Goal: Task Accomplishment & Management: Use online tool/utility

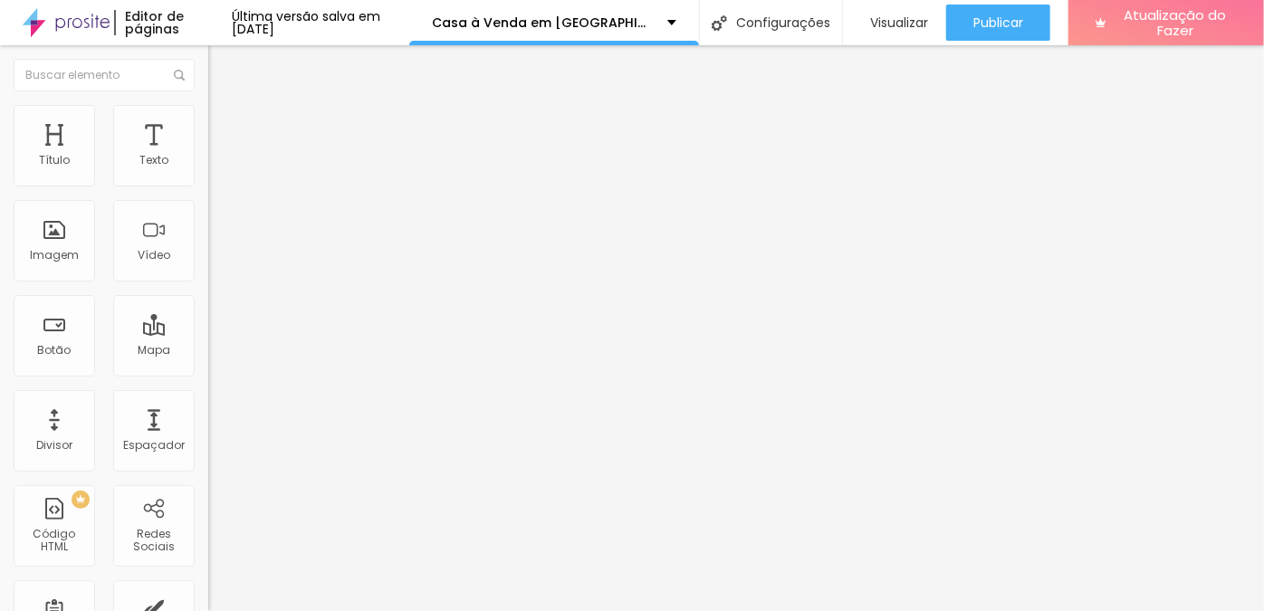
click at [208, 123] on img at bounding box center [216, 131] width 16 height 16
click at [208, 557] on div "Editar nulo Conteúdo Estilo Avançado 5 Espaço de cima 5 Espaço de baixo Visível…" at bounding box center [312, 328] width 208 height 566
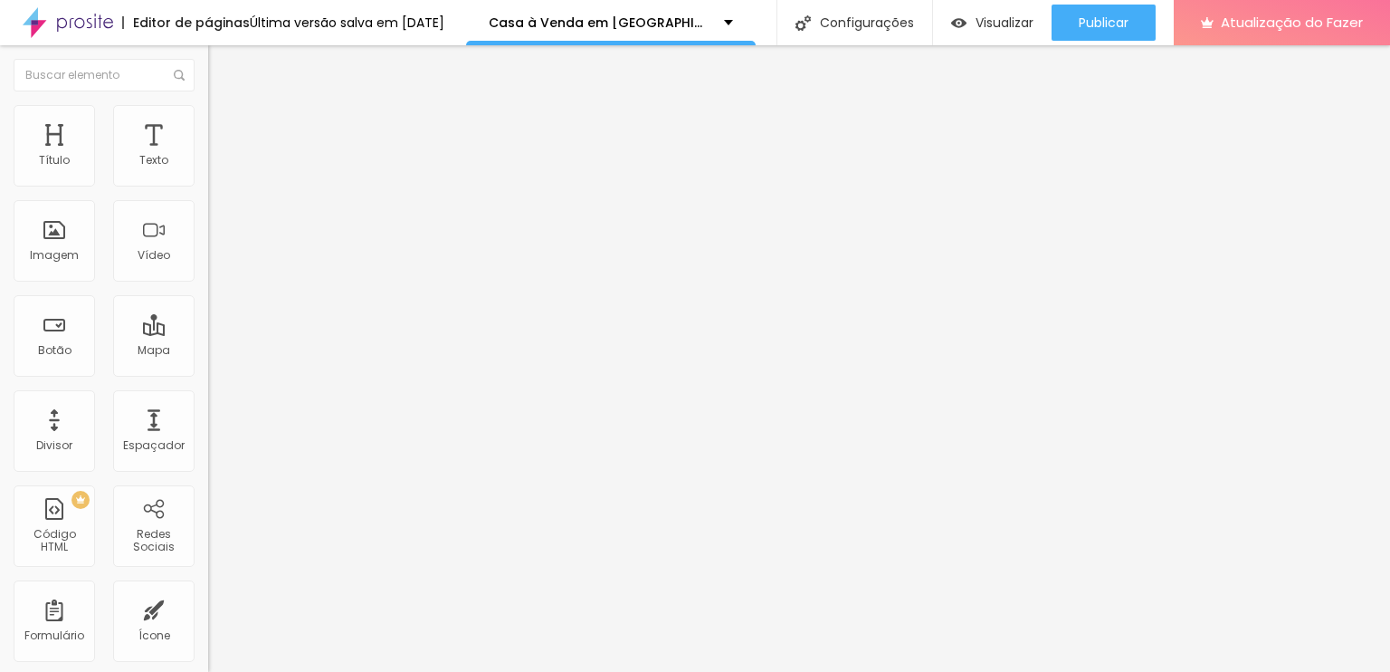
click at [208, 584] on div "Editar nulo Conteúdo Estilo Avançado 5 Espaço de cima 5 Espaço de baixo Visível…" at bounding box center [312, 358] width 208 height 626
click at [208, 576] on div "Editar nulo Conteúdo Estilo Avançado 5 Espaço de cima 5 Espaço de baixo Visível…" at bounding box center [312, 358] width 208 height 626
click at [208, 599] on div "Editar nulo Conteúdo Estilo Avançado 5 Espaço de cima 5 Espaço de baixo Visível…" at bounding box center [312, 358] width 208 height 626
click at [222, 64] on img "button" at bounding box center [229, 66] width 14 height 14
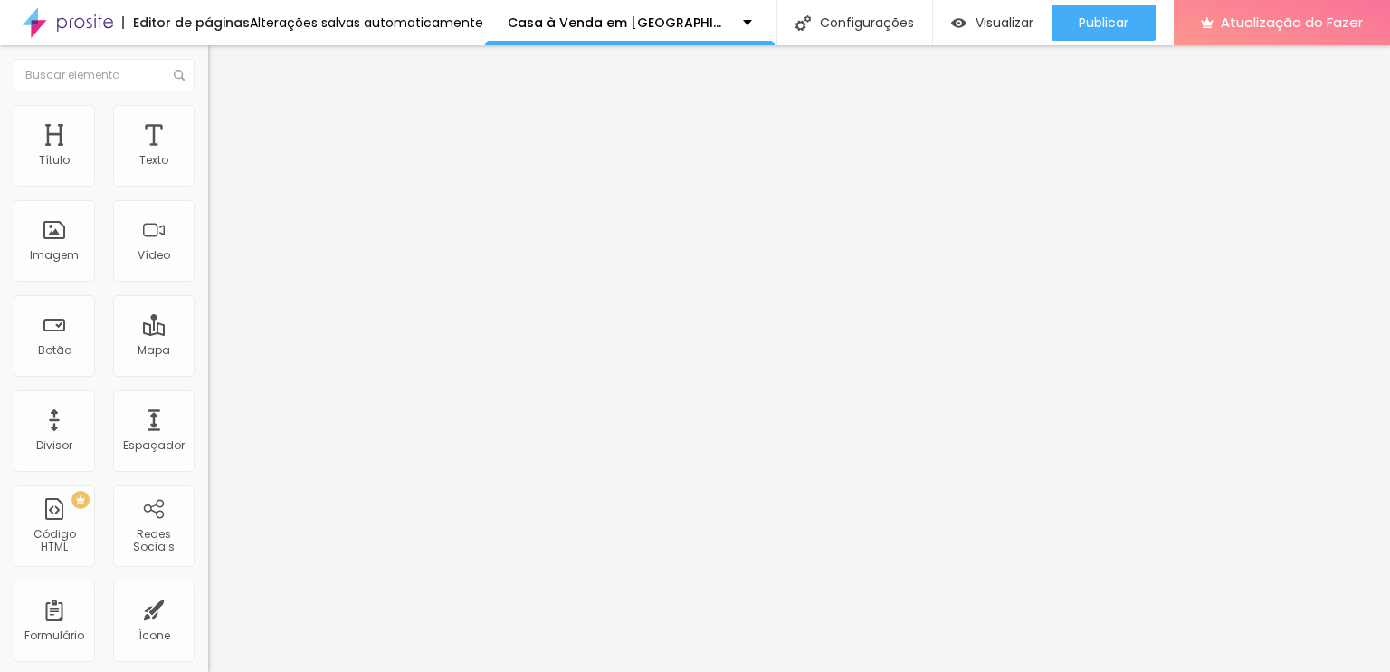
click at [208, 123] on li "Avançado" at bounding box center [312, 132] width 208 height 18
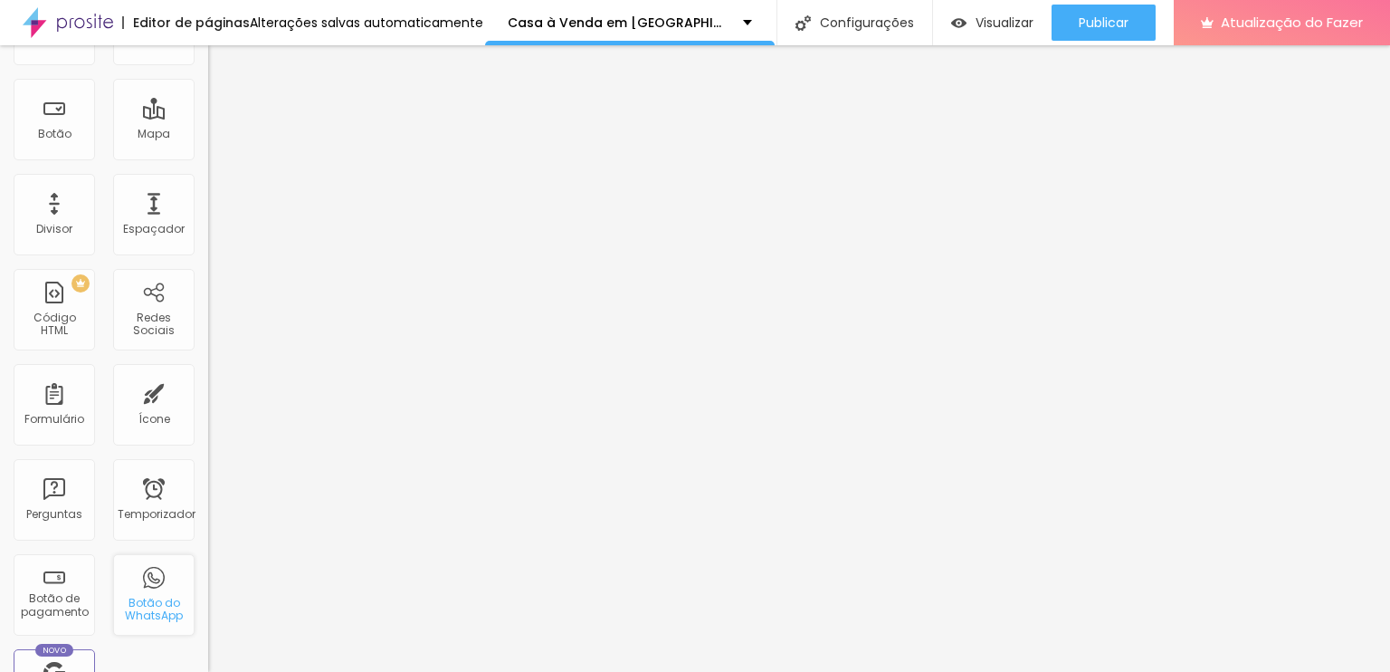
scroll to position [187, 0]
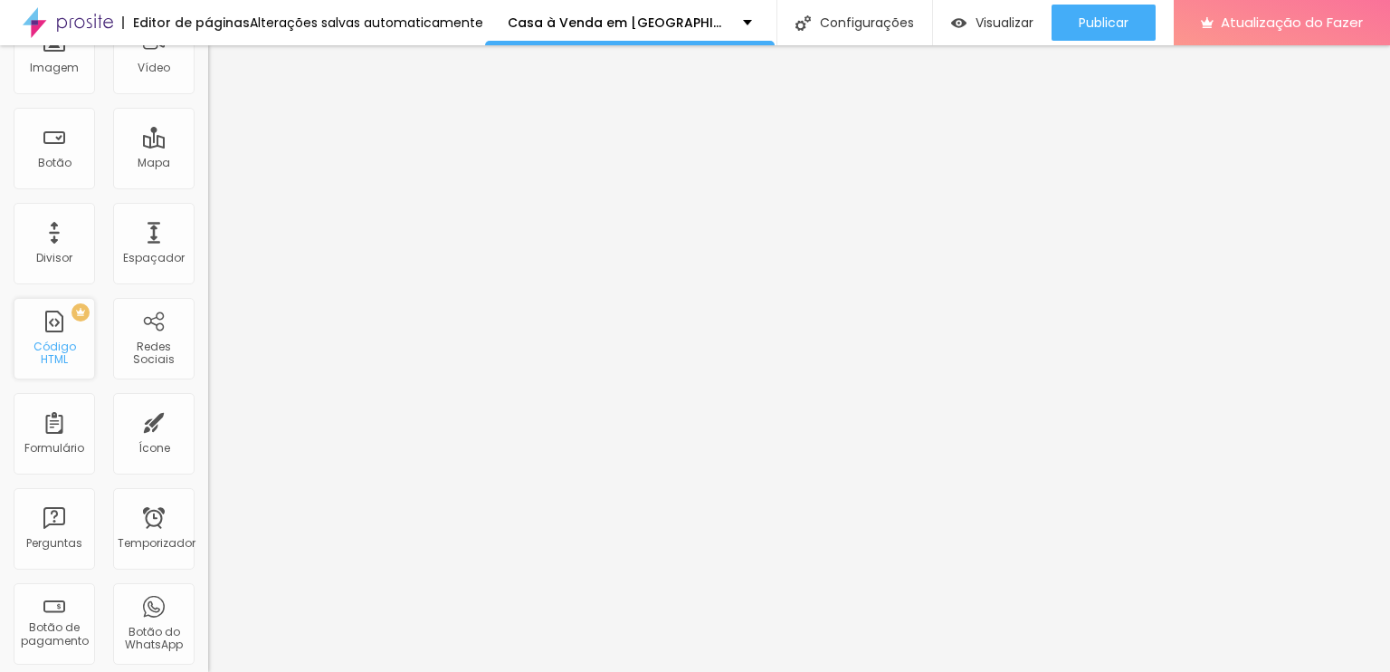
click at [51, 347] on font "Código HTML" at bounding box center [54, 353] width 43 height 28
click at [49, 358] on font "Código HTML" at bounding box center [54, 353] width 43 height 28
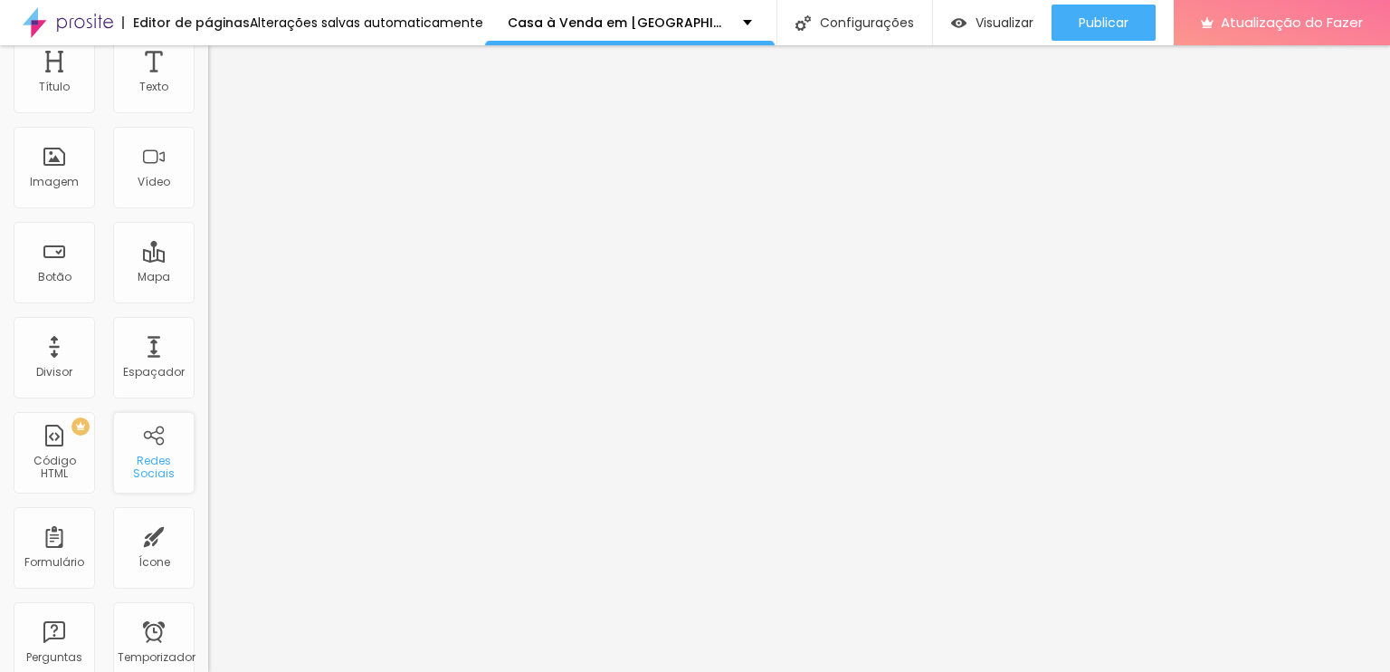
scroll to position [0, 0]
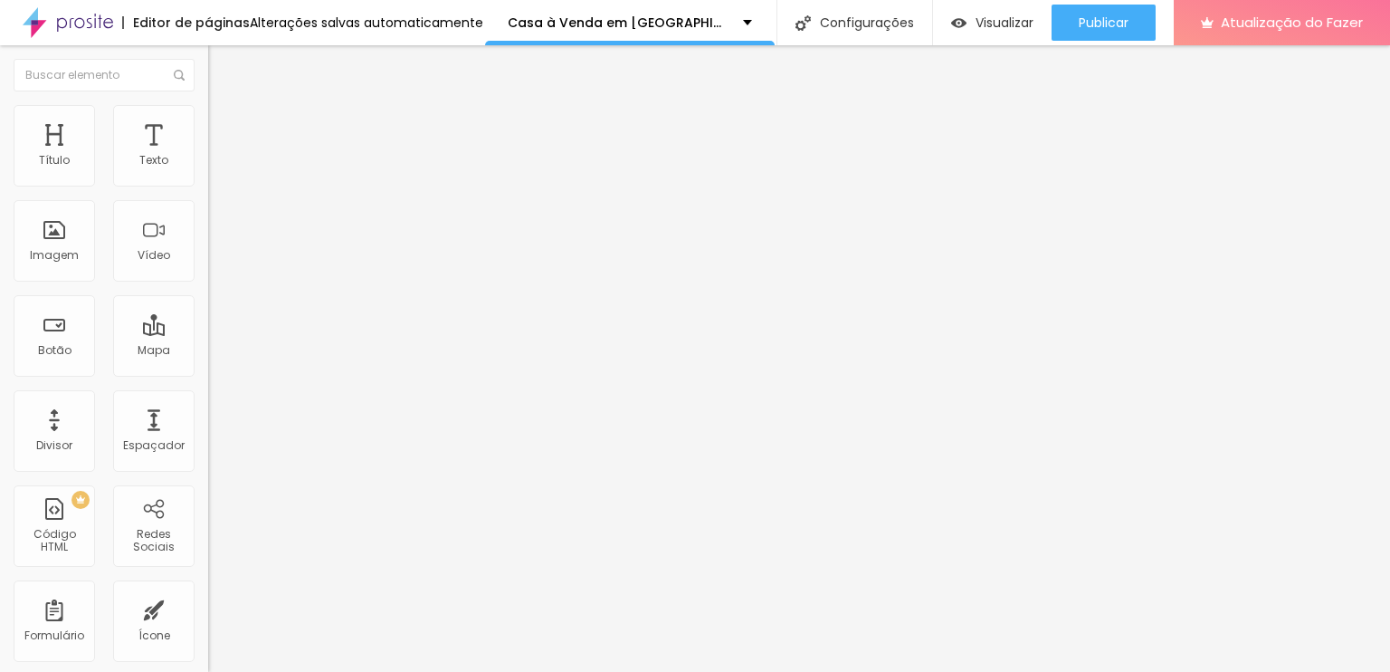
click at [208, 119] on li "Avançado" at bounding box center [312, 114] width 208 height 18
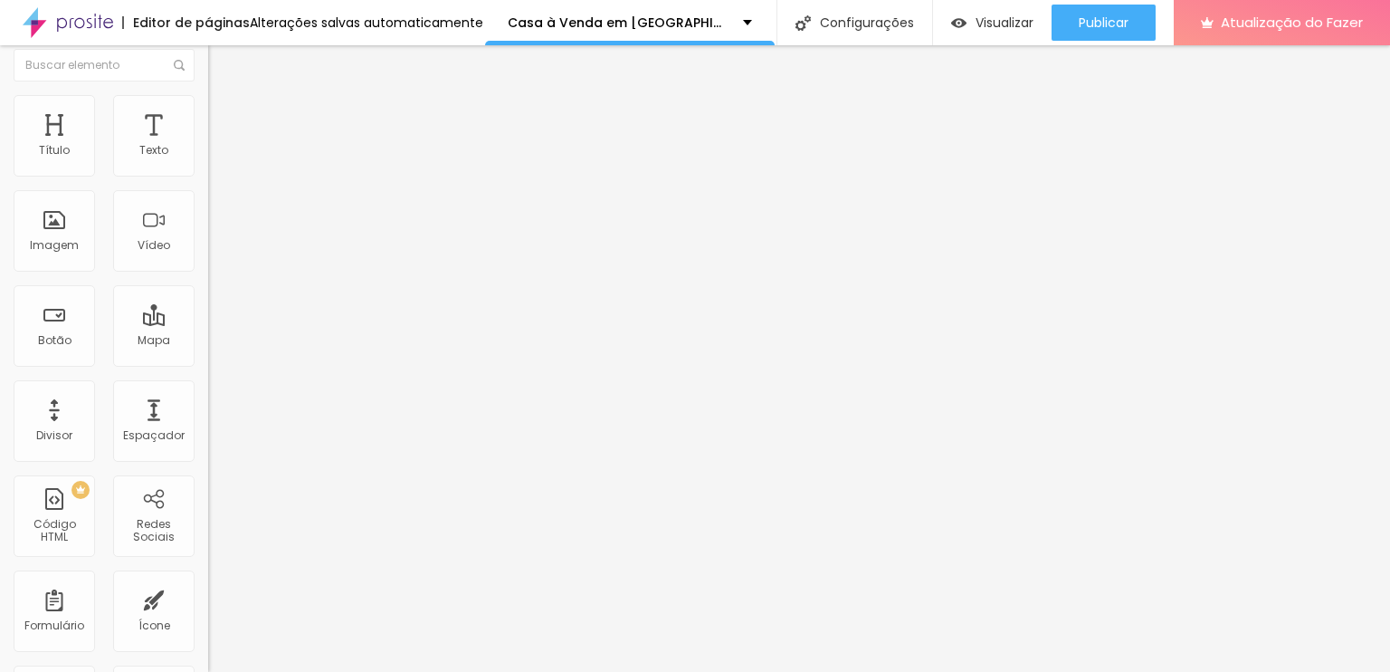
click at [208, 341] on div "10 Espaço de cima 10 Espaço de baixo ID HTML Classes Html Visível nos dispositi…" at bounding box center [312, 493] width 208 height 761
click at [208, 535] on div "10 Espaço de cima 10 Espaço de baixo ID HTML Classes Html Visível nos dispositi…" at bounding box center [312, 493] width 208 height 761
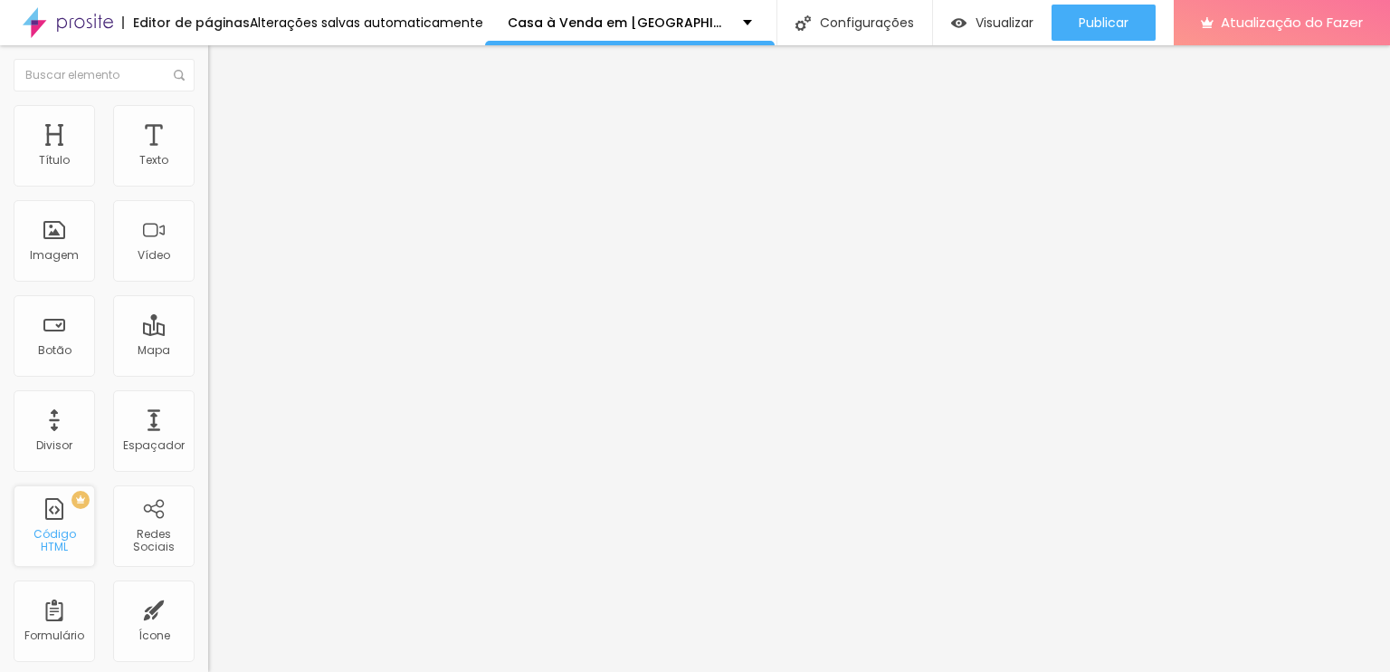
click at [53, 540] on font "Código HTML" at bounding box center [54, 540] width 43 height 28
click at [54, 522] on div "PREMIUM Código HTML" at bounding box center [54, 525] width 81 height 81
click at [208, 123] on img at bounding box center [216, 131] width 16 height 16
drag, startPoint x: 25, startPoint y: 415, endPoint x: 66, endPoint y: 418, distance: 40.8
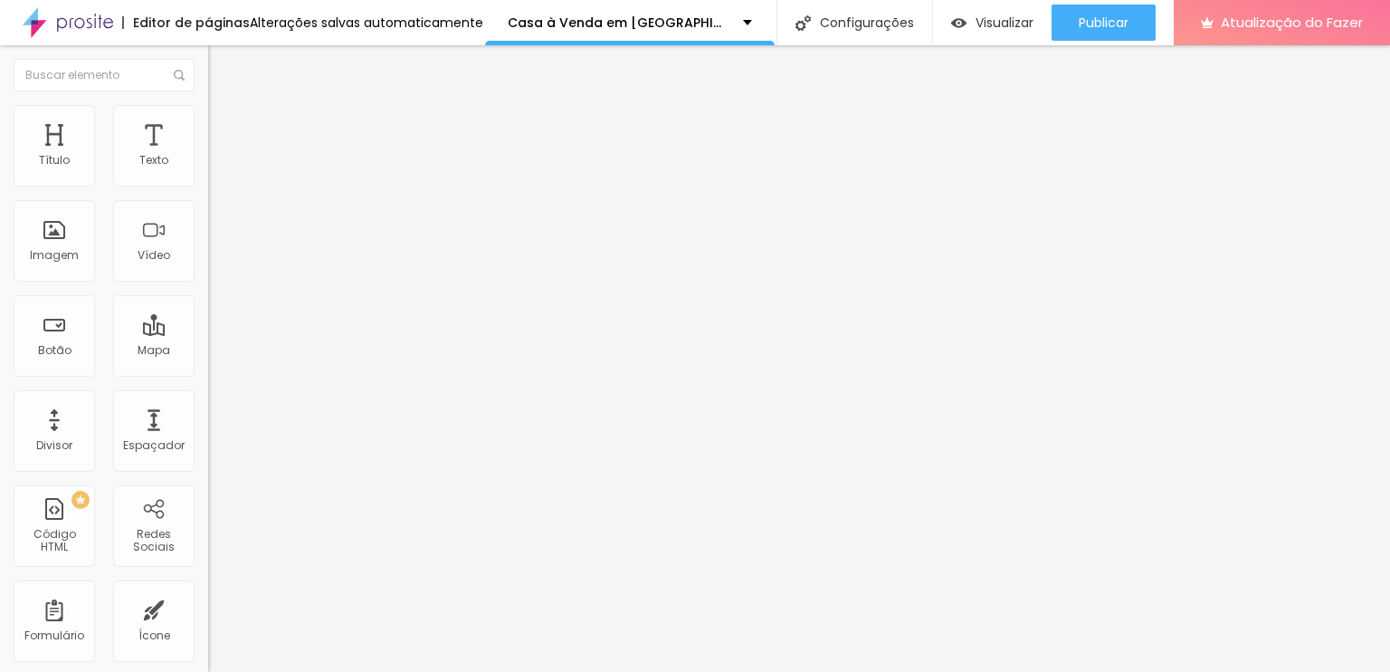
drag, startPoint x: 20, startPoint y: 417, endPoint x: 68, endPoint y: 424, distance: 48.4
click at [208, 610] on div "Editar nulo Conteúdo Estilo Avançado 5 Espaço de cima 5 Espaço de baixo Visível…" at bounding box center [312, 358] width 208 height 626
click at [222, 71] on img "button" at bounding box center [229, 66] width 14 height 14
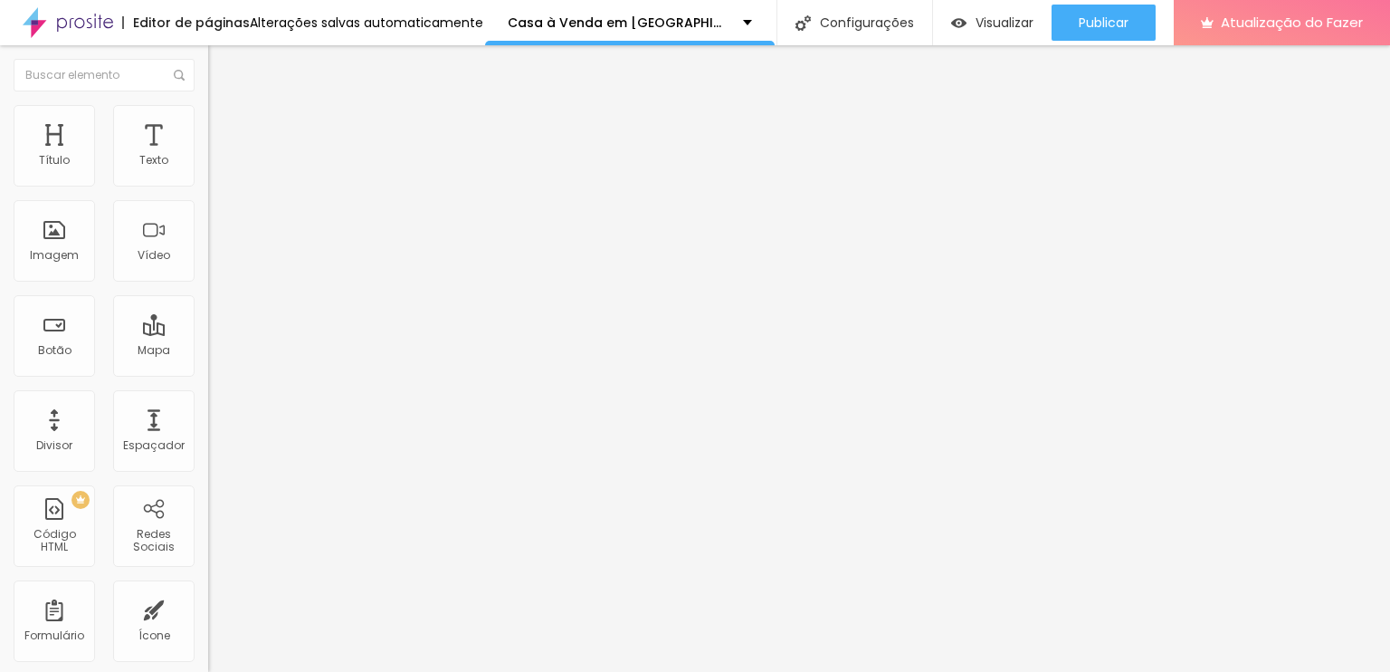
click at [208, 123] on li "Avançado" at bounding box center [312, 132] width 208 height 18
click at [216, 610] on font "Insira seu código aqui" at bounding box center [279, 654] width 126 height 15
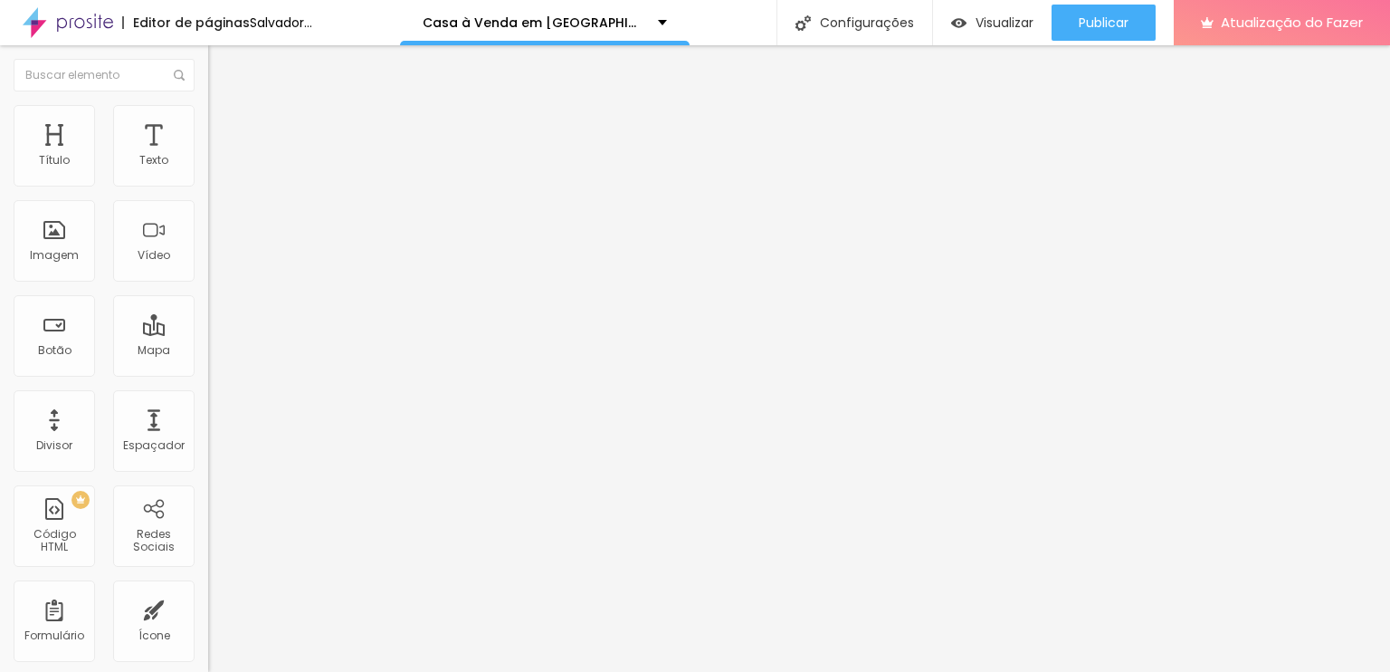
click at [222, 68] on img "button" at bounding box center [229, 66] width 14 height 14
click at [208, 123] on img at bounding box center [216, 131] width 16 height 16
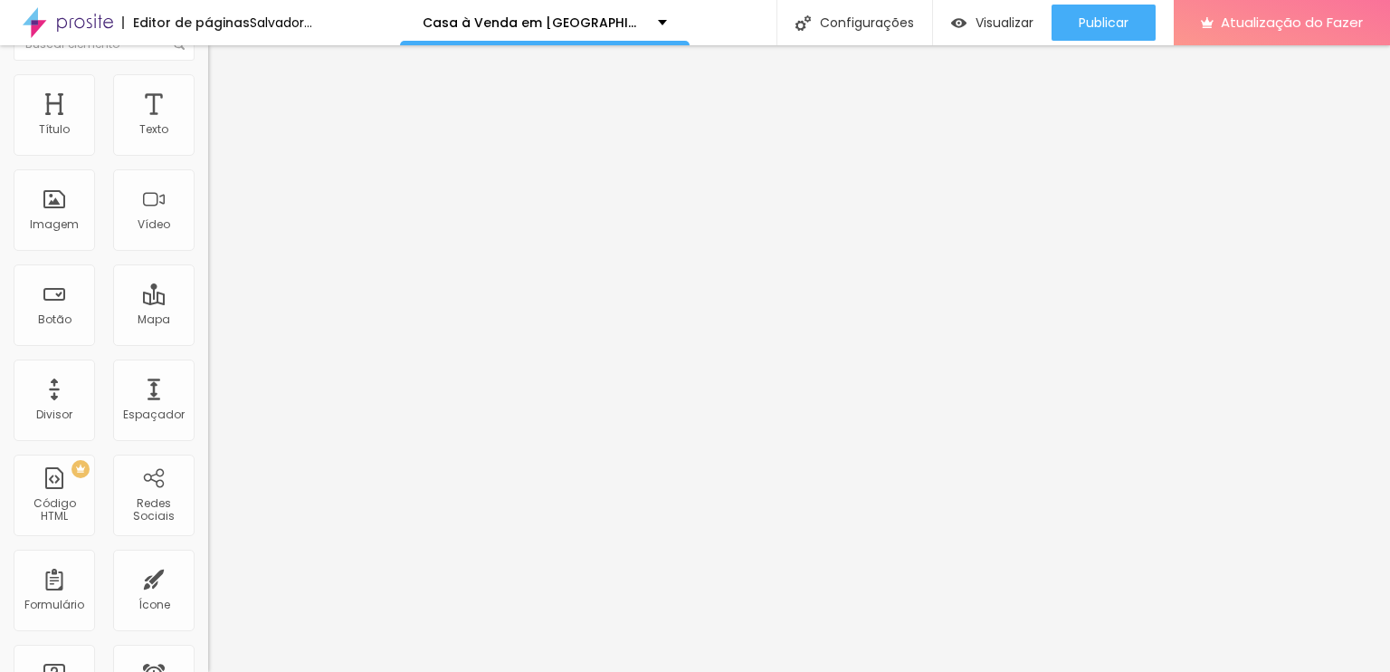
scroll to position [47, 0]
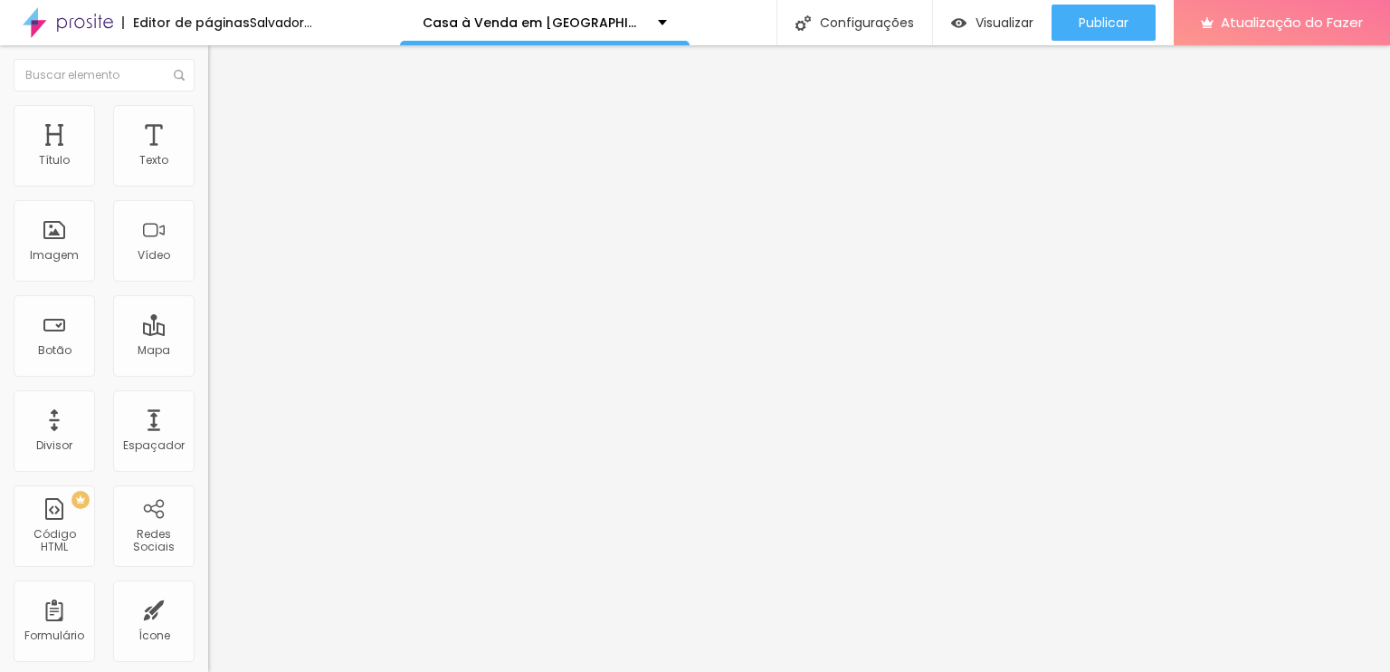
click at [208, 123] on li "Avançado" at bounding box center [312, 132] width 208 height 18
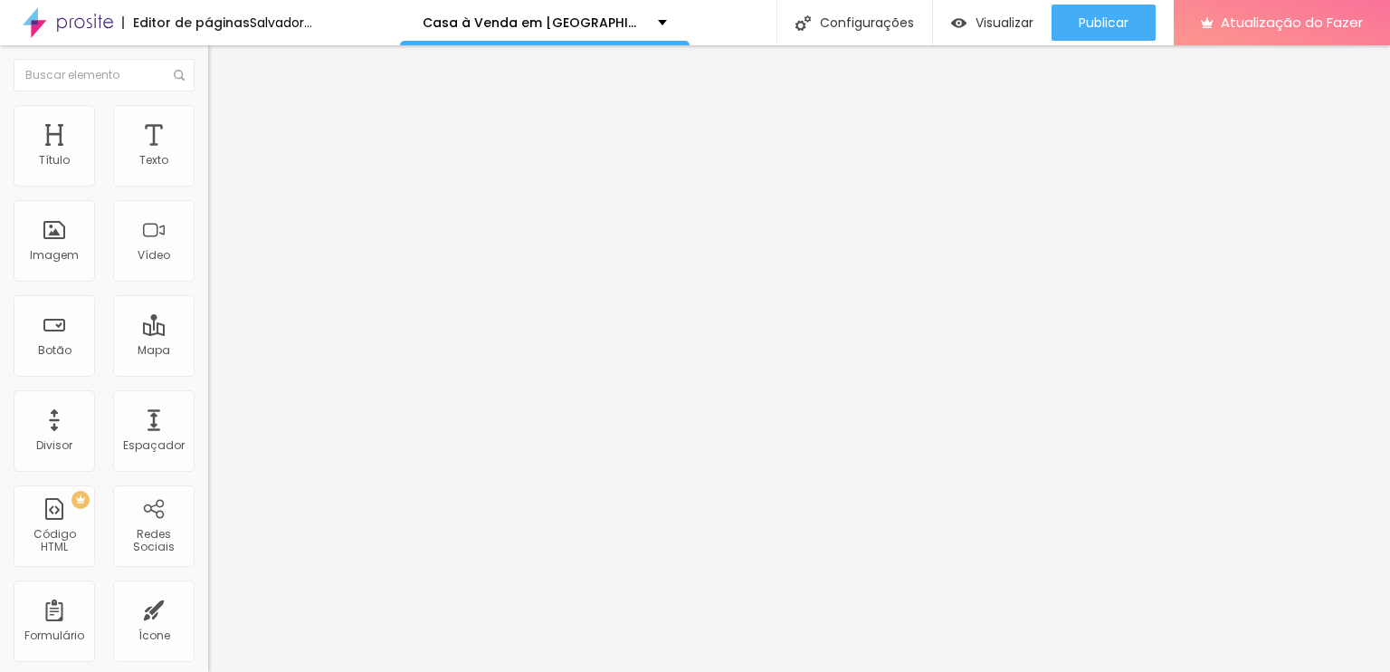
click at [59, 518] on div "PREMIUM Código HTML" at bounding box center [54, 525] width 81 height 81
click at [208, 123] on li "Avançado" at bounding box center [312, 132] width 208 height 18
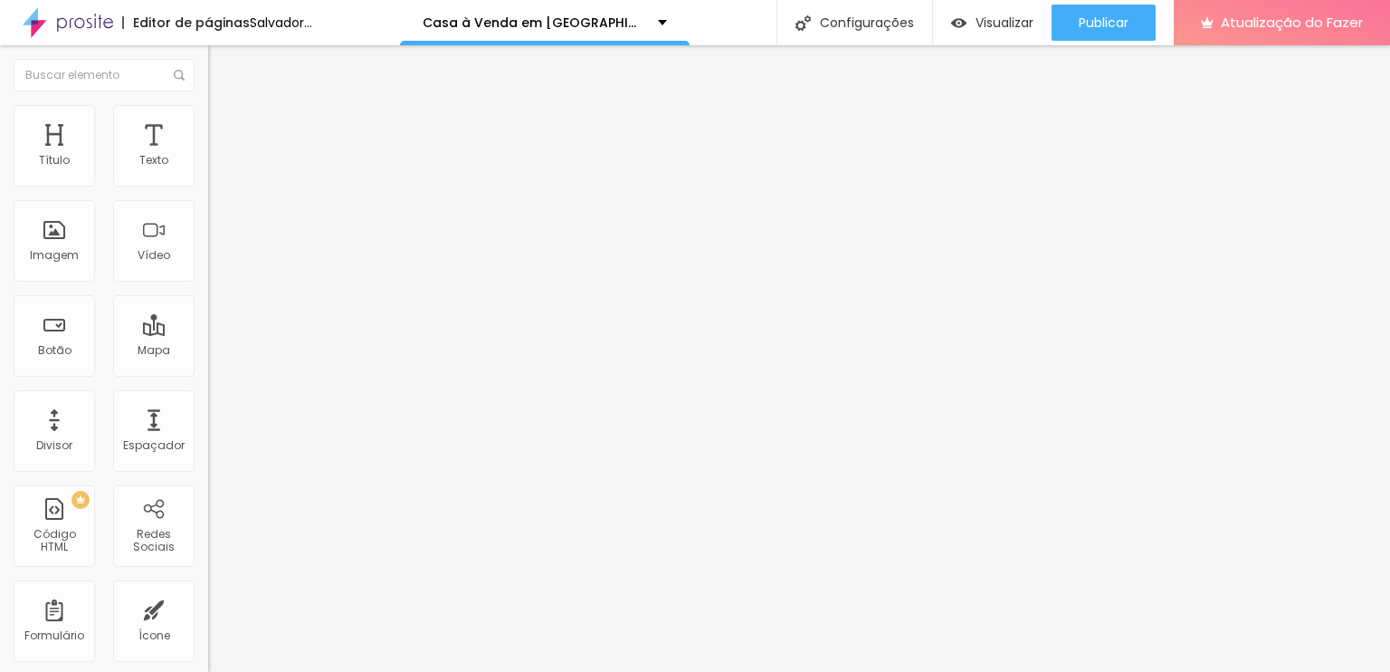
click at [222, 65] on img "button" at bounding box center [229, 66] width 14 height 14
click at [208, 123] on img at bounding box center [216, 131] width 16 height 16
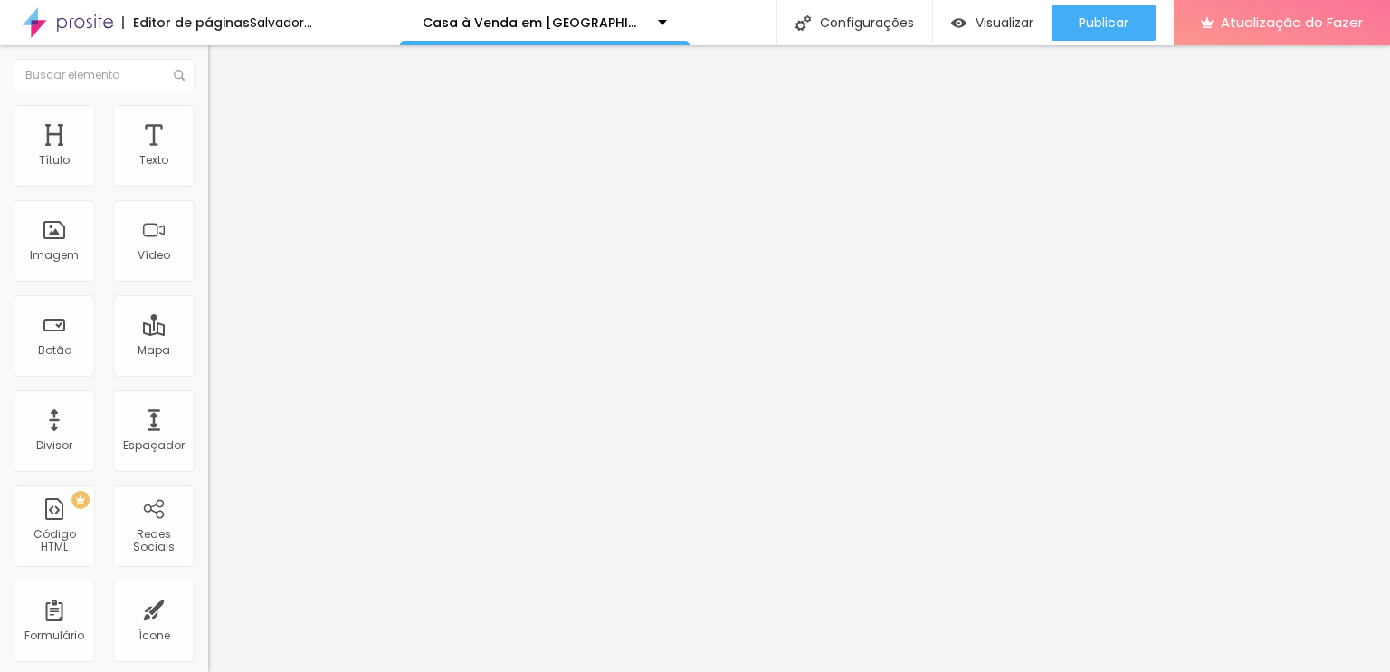
paste textarea
click at [222, 64] on img "button" at bounding box center [229, 66] width 14 height 14
click at [224, 125] on span "Avançado" at bounding box center [254, 117] width 60 height 15
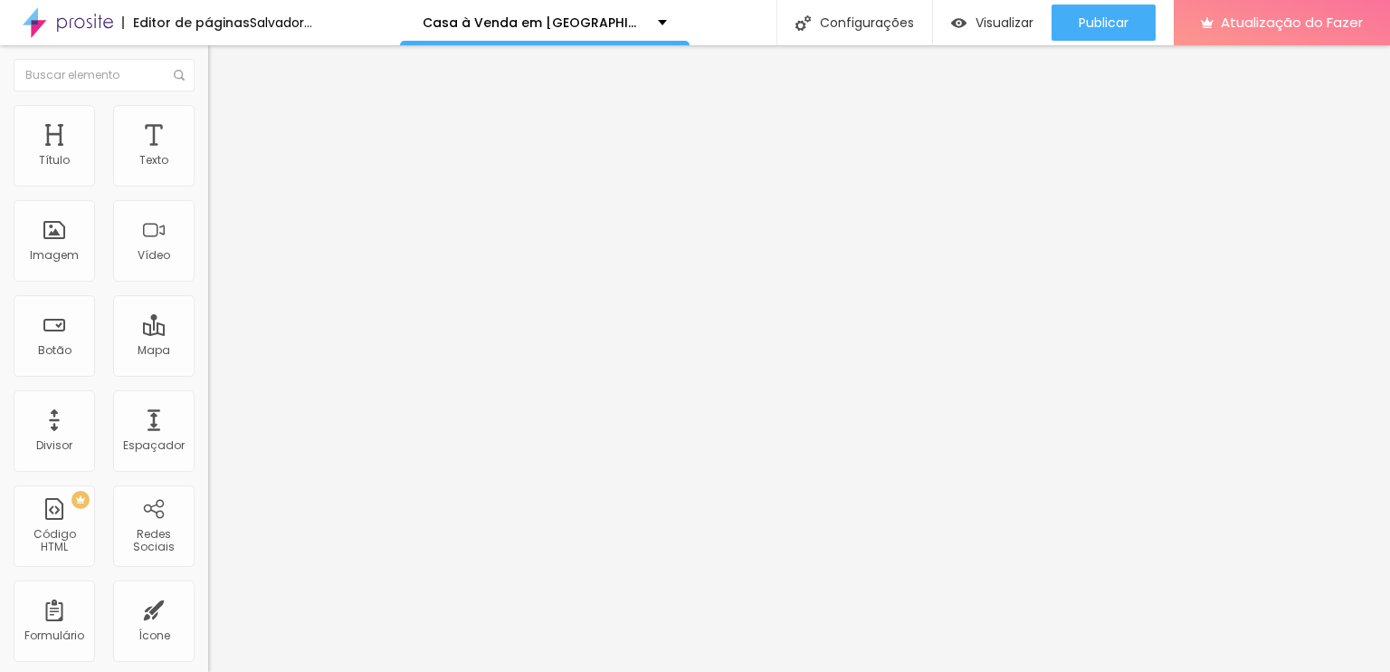
click at [222, 69] on img "button" at bounding box center [229, 66] width 14 height 14
click at [224, 125] on span "Avançado" at bounding box center [254, 117] width 60 height 15
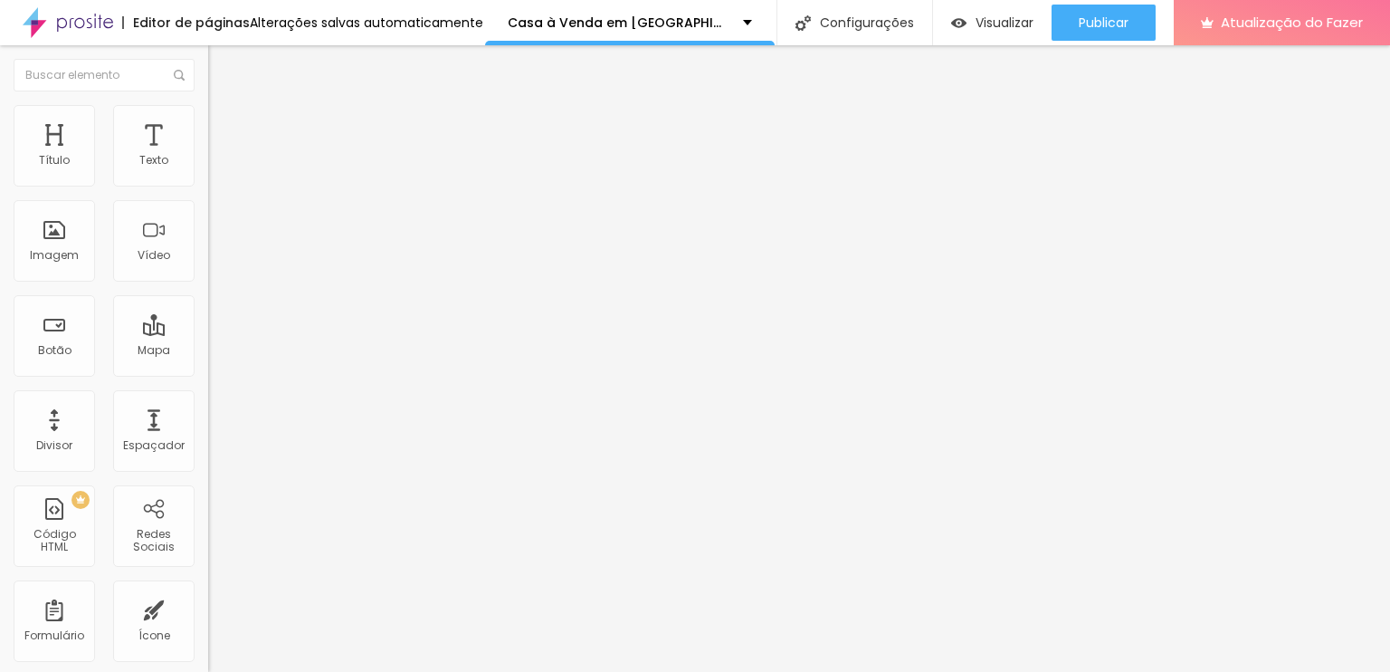
click at [224, 128] on font "Avançado" at bounding box center [254, 135] width 60 height 15
click at [208, 587] on div "Editar nulo Conteúdo Estilo Avançado 5 Espaço de cima 5 Espaço de baixo Visível…" at bounding box center [312, 358] width 208 height 626
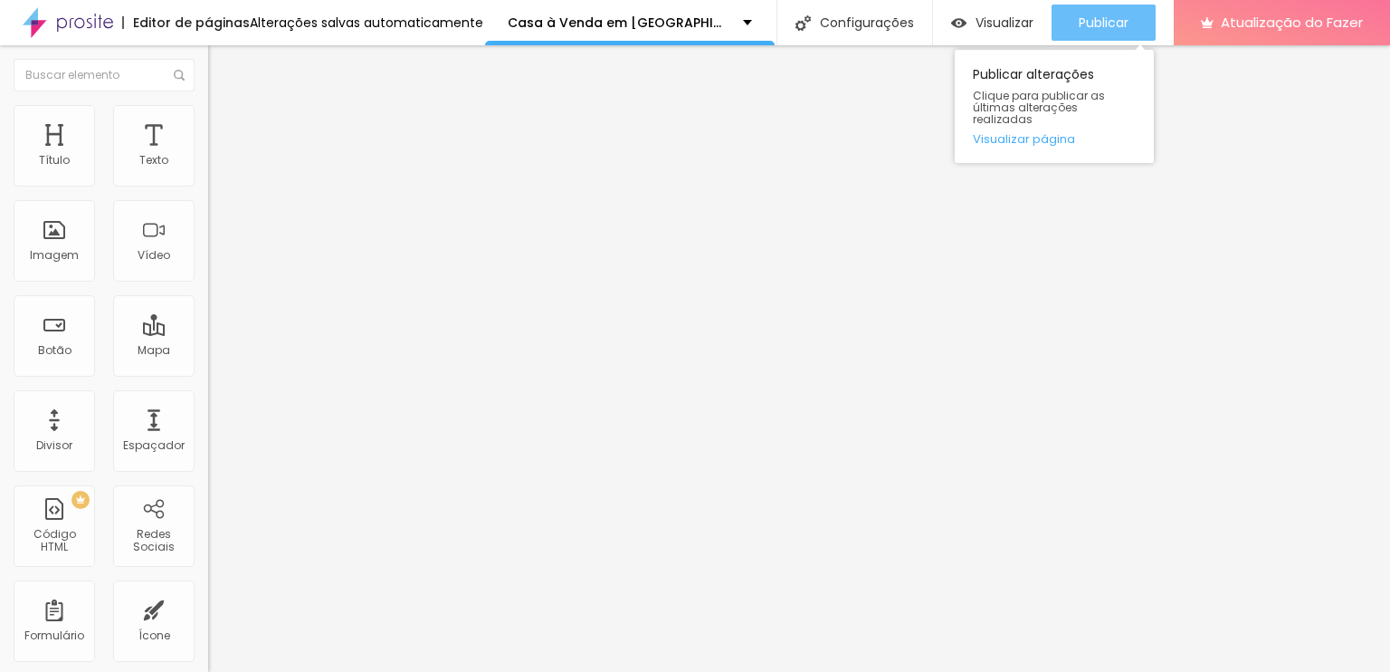
click at [1112, 15] on font "Publicar" at bounding box center [1104, 23] width 50 height 18
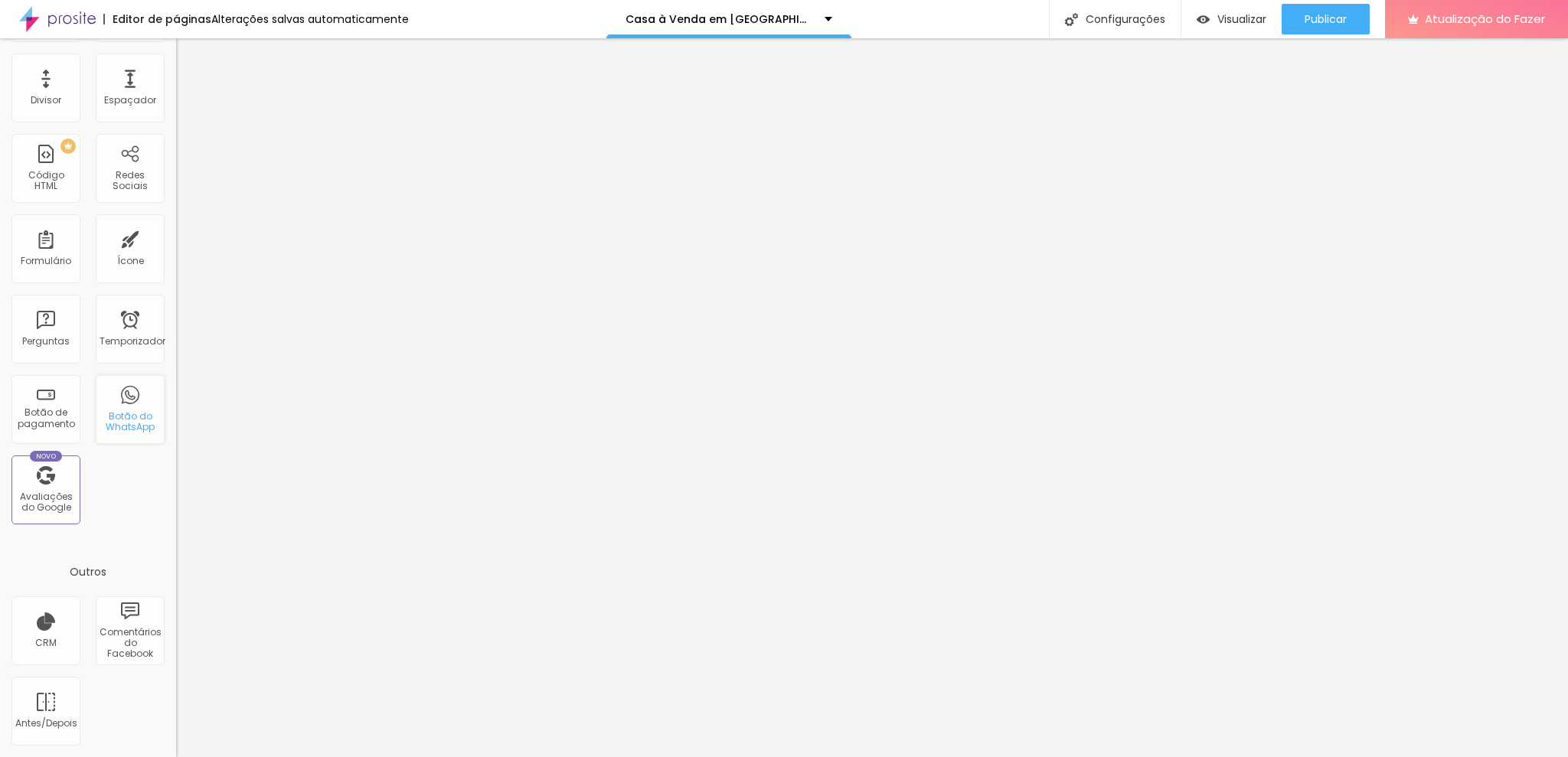
scroll to position [488, 0]
click at [37, 203] on div "PREMIUM Código HTML" at bounding box center [46, 167] width 69 height 69
click at [40, 192] on font "Código HTML" at bounding box center [46, 180] width 36 height 24
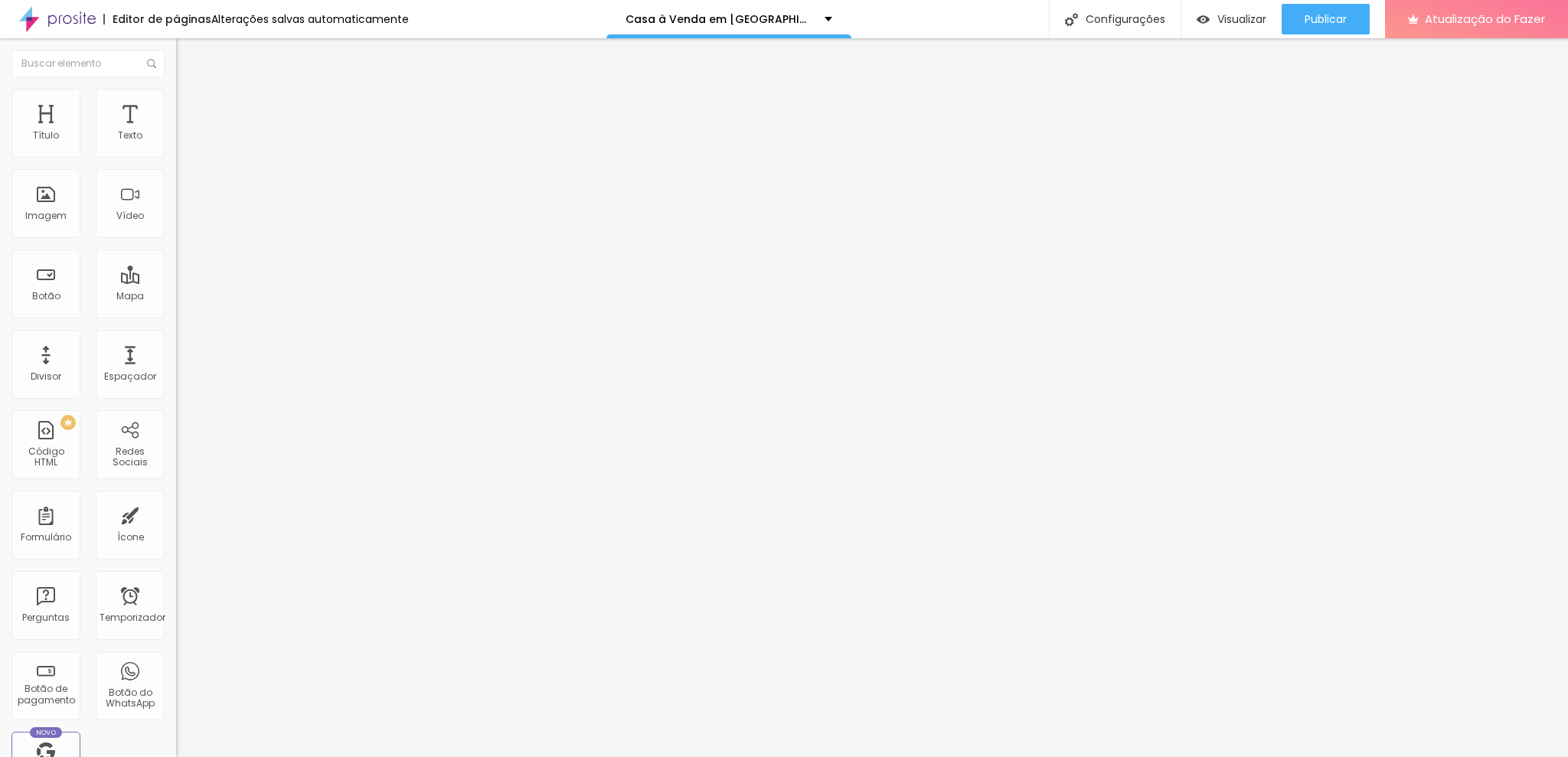
click at [176, 104] on li "Avançado" at bounding box center [264, 112] width 176 height 15
click at [176, 547] on div at bounding box center [264, 606] width 176 height 118
click at [176, 547] on div "#agenda { }" at bounding box center [264, 606] width 176 height 118
click at [188, 53] on img "button" at bounding box center [194, 56] width 12 height 12
click at [1175, 9] on div "Publicar" at bounding box center [1325, 19] width 42 height 30
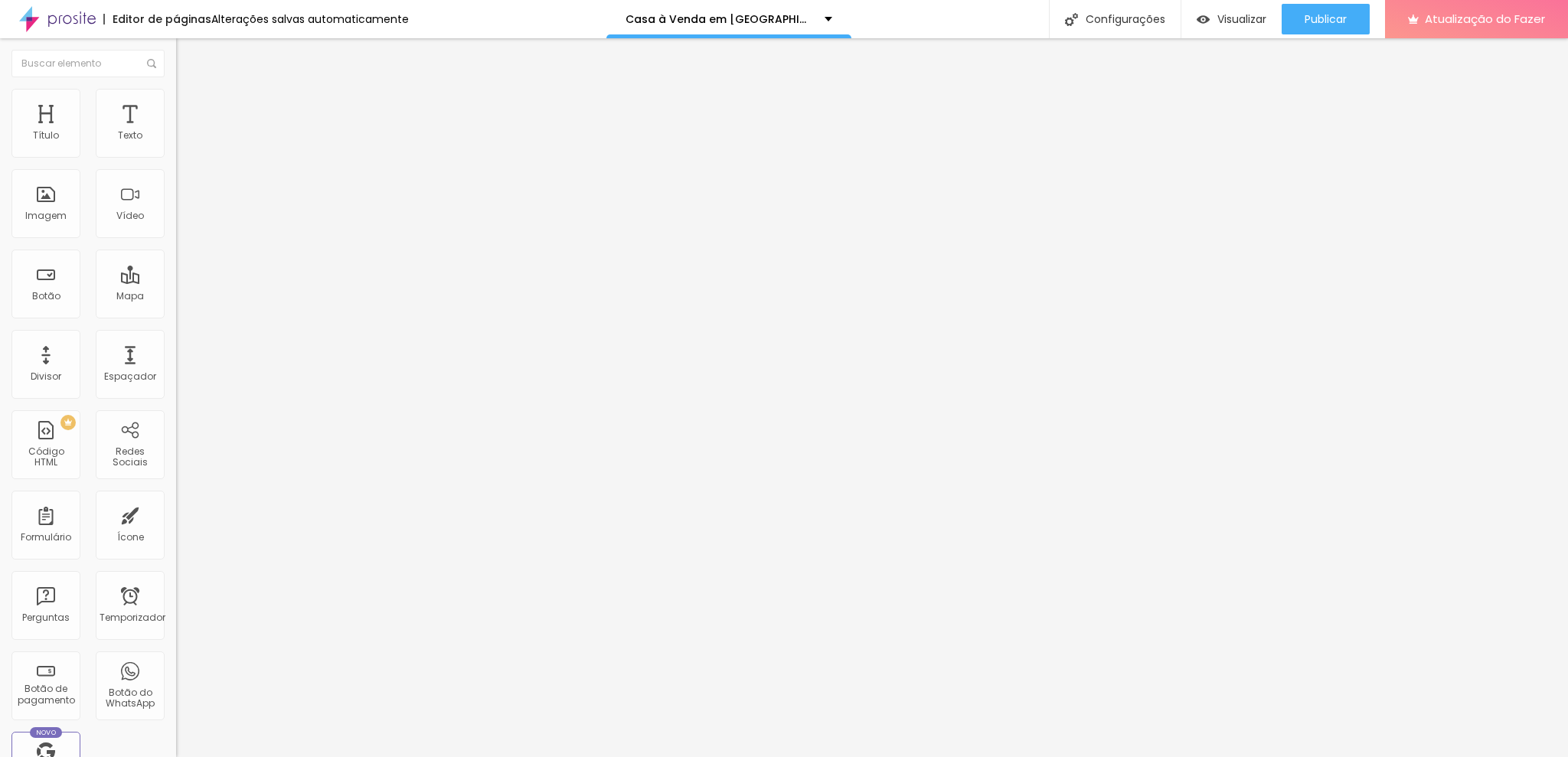
click at [189, 110] on font "Avançado" at bounding box center [215, 114] width 51 height 13
click at [176, 345] on input "text" at bounding box center [267, 353] width 184 height 15
type input "A"
type input "agenda"
click at [176, 389] on input "text" at bounding box center [267, 397] width 184 height 15
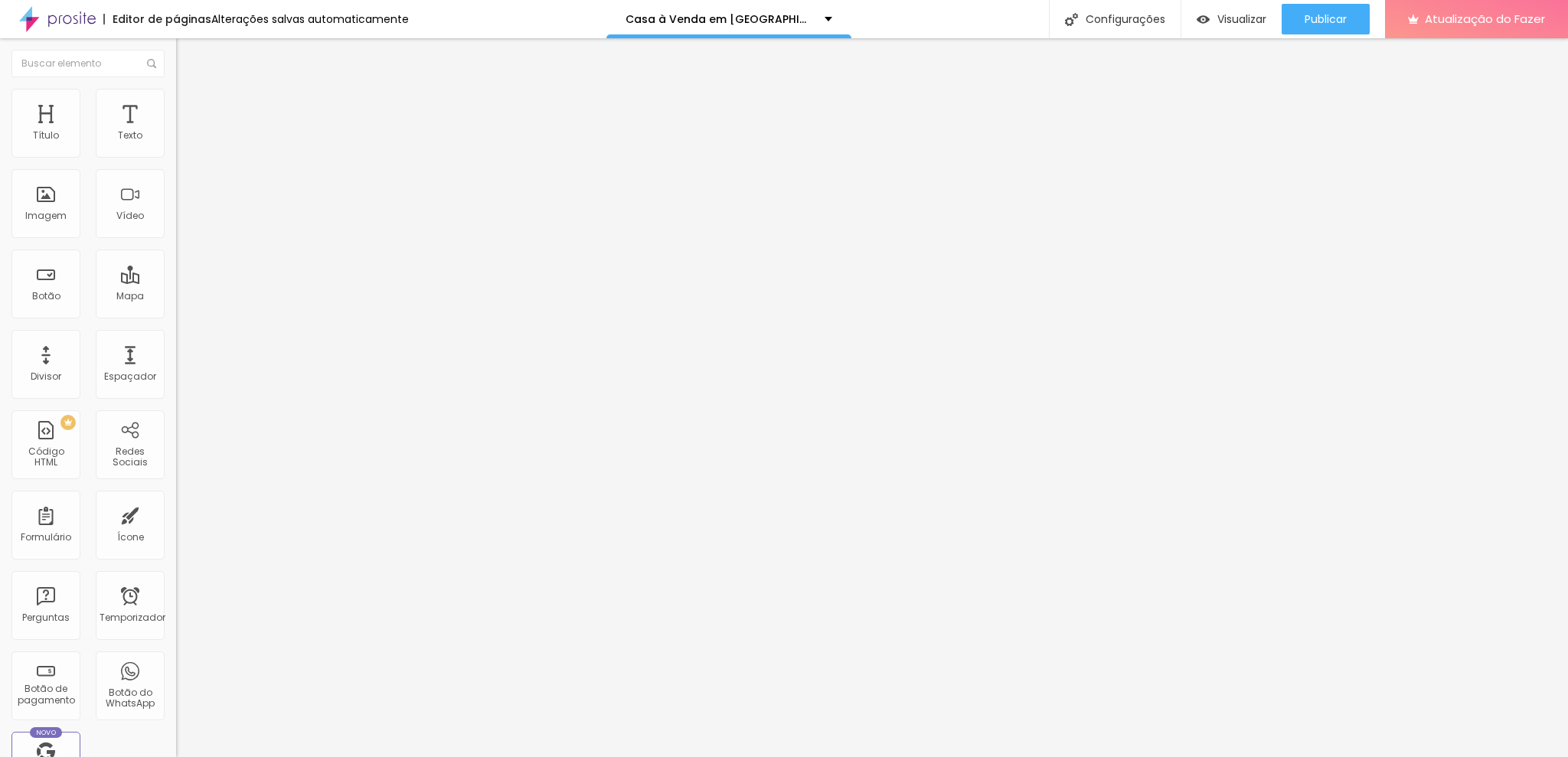
click at [176, 547] on div "#agenda { }" at bounding box center [264, 606] width 176 height 118
drag, startPoint x: 99, startPoint y: 437, endPoint x: 0, endPoint y: 439, distance: 99.0
click at [176, 439] on div "20 px Espaçamento Interno ID HTML agenda Classes Html Visível nos dispositivos …" at bounding box center [264, 333] width 176 height 428
click at [188, 52] on img "button" at bounding box center [194, 56] width 12 height 12
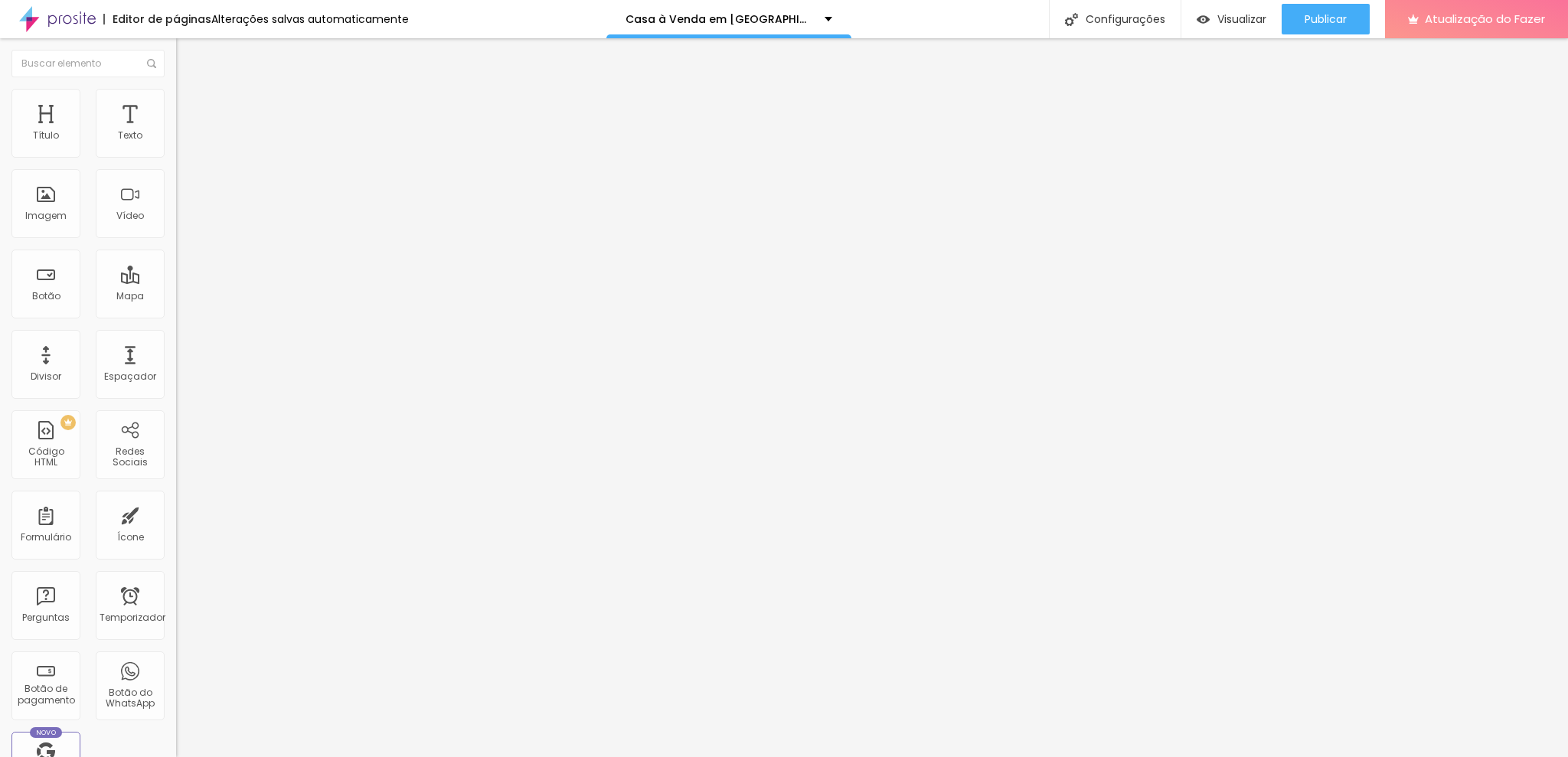
click at [189, 108] on font "Avançado" at bounding box center [215, 114] width 51 height 13
click at [176, 345] on input "text" at bounding box center [267, 353] width 184 height 15
drag, startPoint x: 23, startPoint y: 198, endPoint x: 11, endPoint y: 198, distance: 12.0
click at [176, 345] on input "Contato" at bounding box center [267, 353] width 184 height 15
type input "contato"
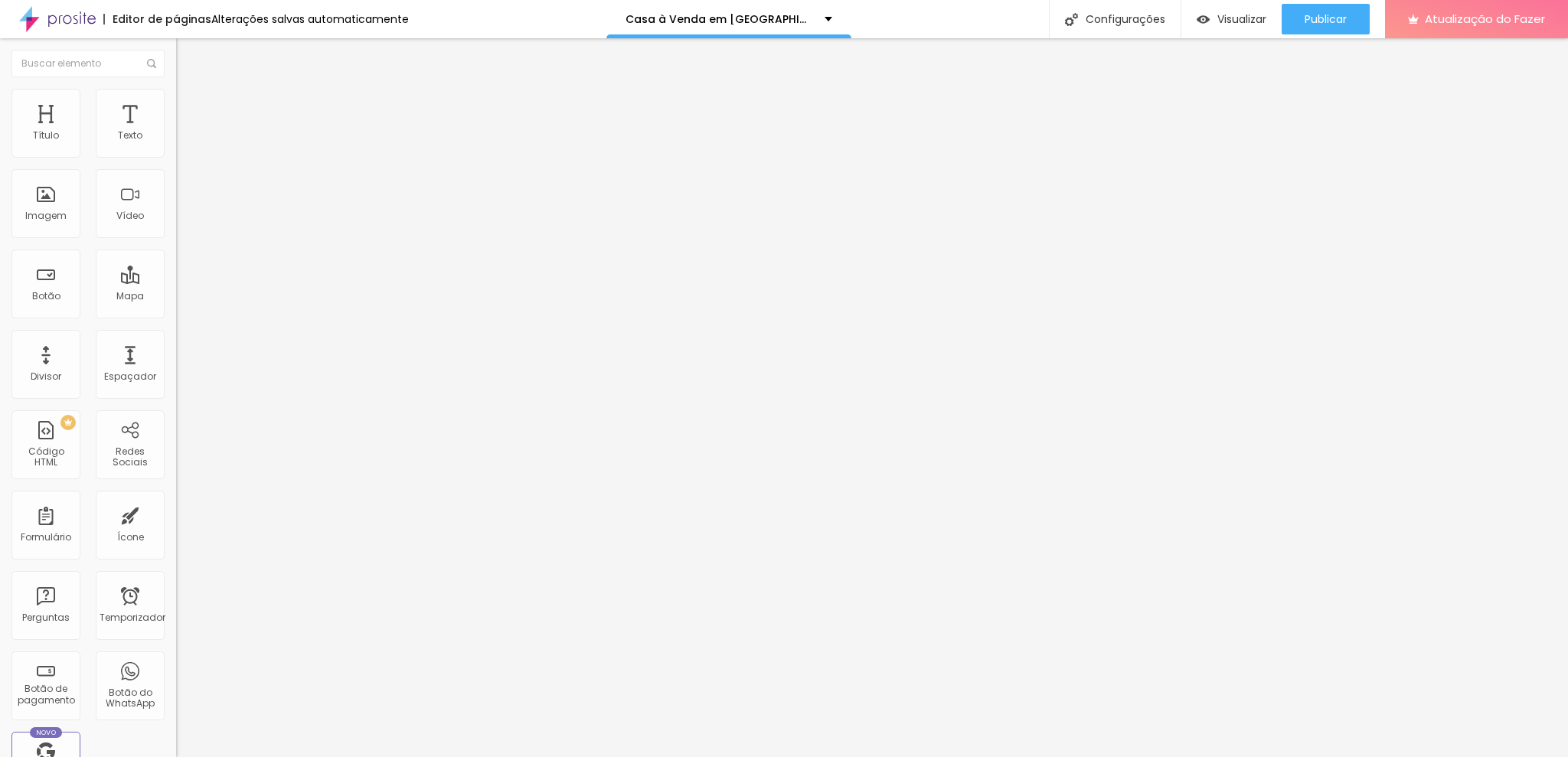
click at [189, 108] on font "Avançado" at bounding box center [215, 114] width 51 height 13
click at [176, 562] on input "text" at bounding box center [267, 569] width 184 height 15
type input "fotos"
click at [188, 59] on img "button" at bounding box center [194, 56] width 12 height 12
click at [176, 89] on li "Avançado" at bounding box center [264, 96] width 176 height 15
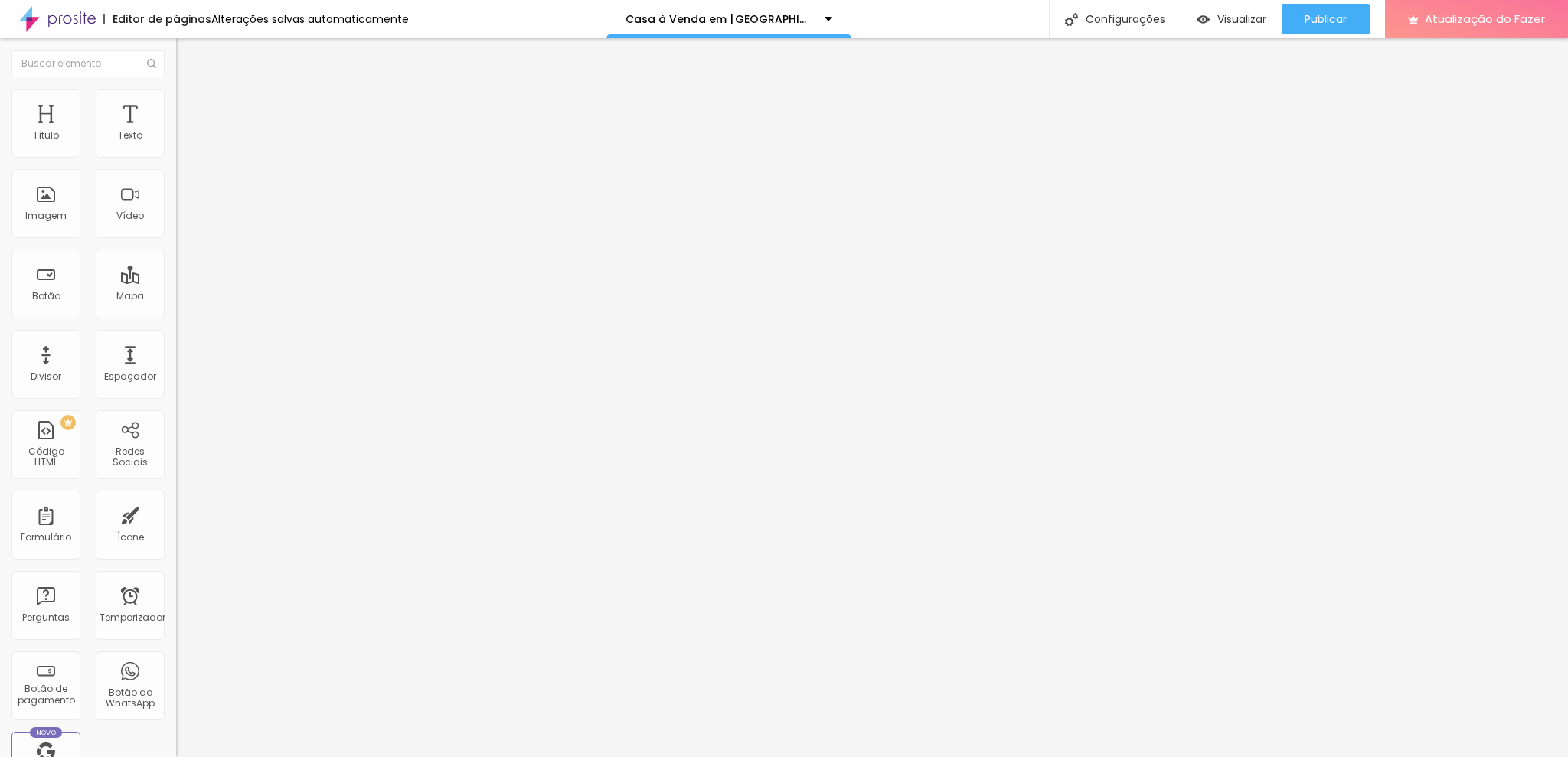
click at [176, 546] on input "text" at bounding box center [267, 554] width 184 height 15
paste input "pagamento"
type input "pagamento"
click at [176, 104] on li "Avançado" at bounding box center [264, 112] width 176 height 15
click at [176, 580] on input "text" at bounding box center [267, 588] width 184 height 15
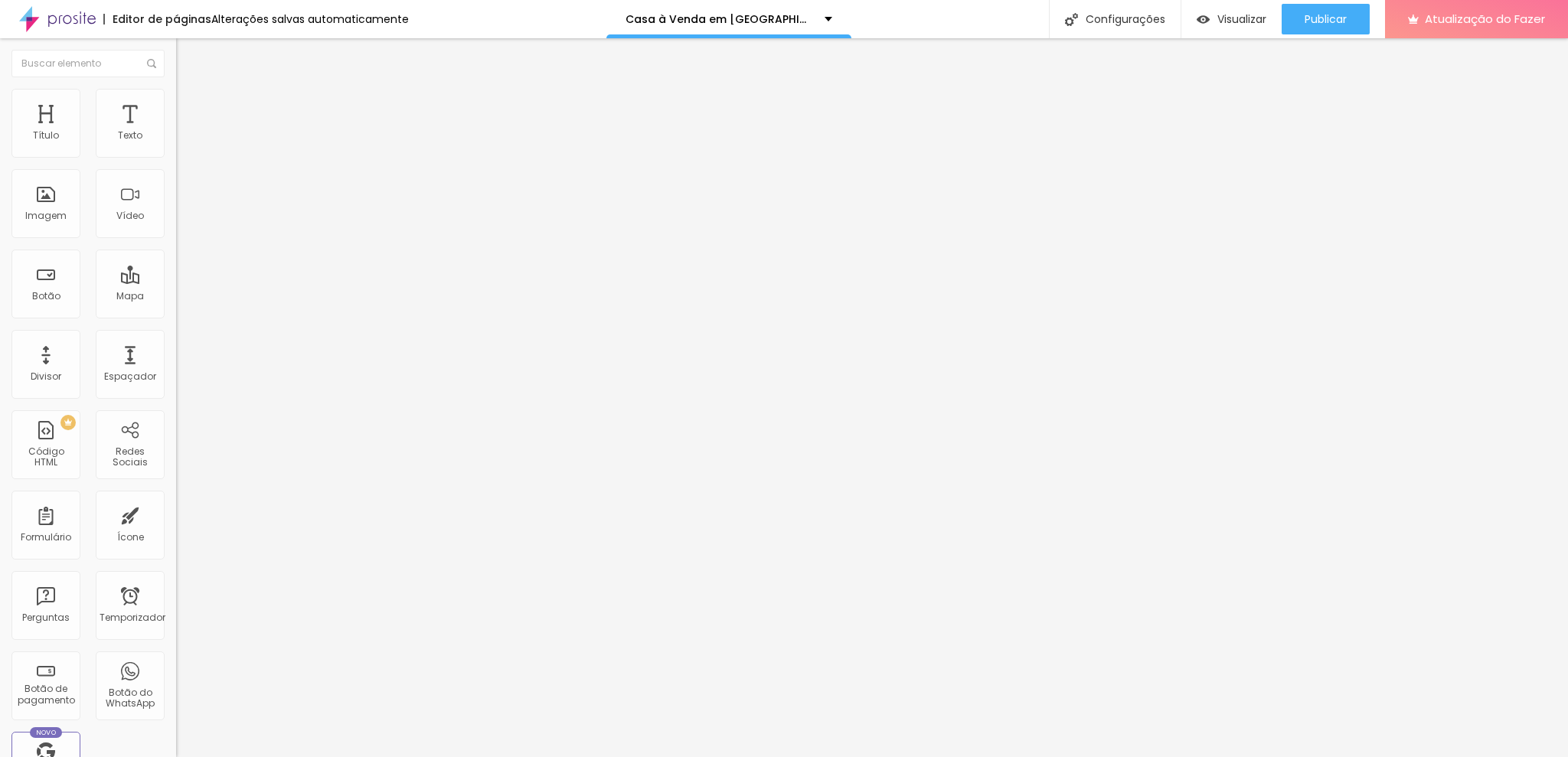
paste input "localizacao"
type input "localizacao"
click at [176, 101] on li "Avançado" at bounding box center [264, 96] width 176 height 15
click at [176, 546] on input "text" at bounding box center [267, 554] width 184 height 15
paste input "vantagens"
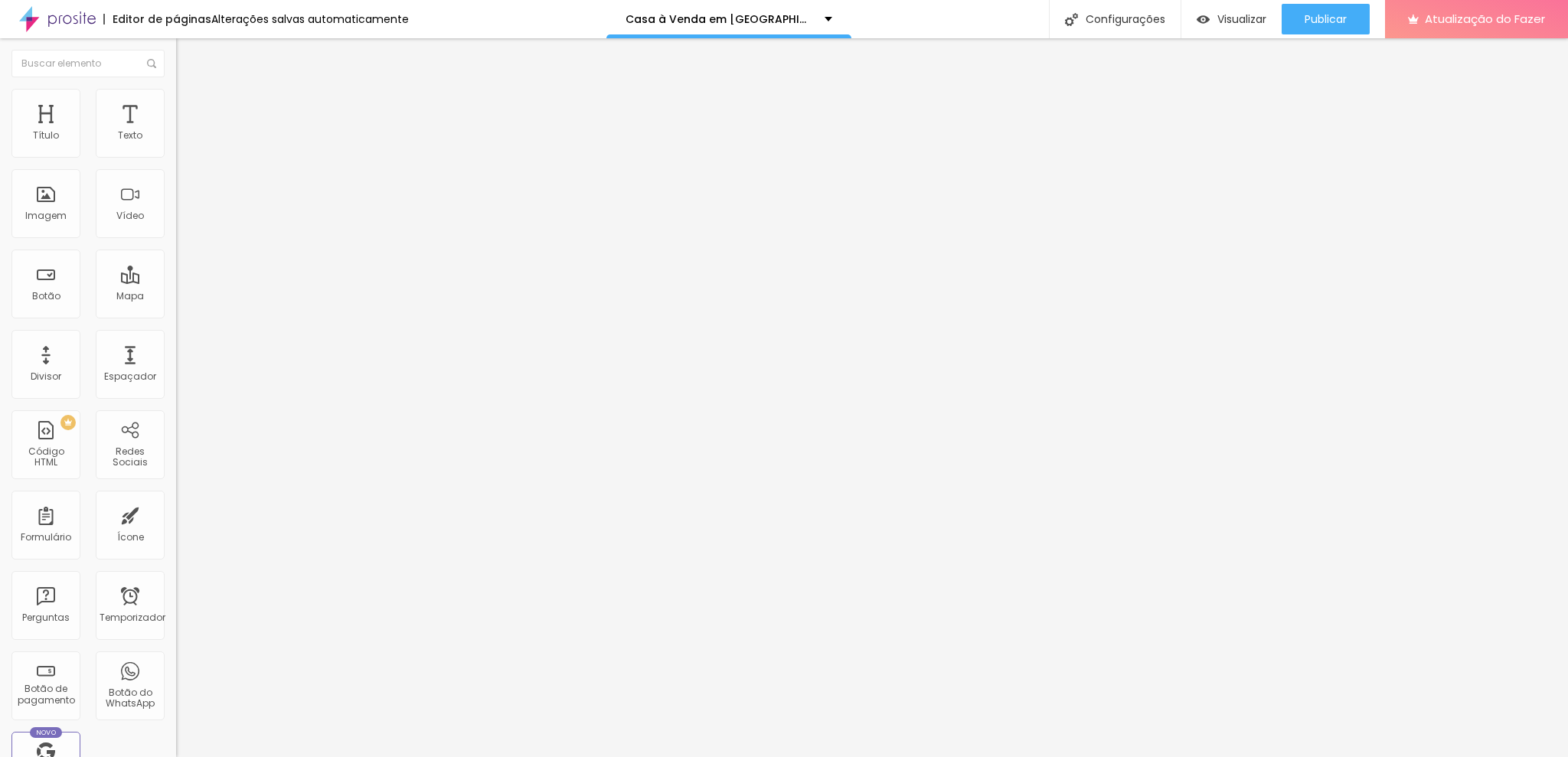
type input "vantagens"
click at [176, 104] on li "Avançado" at bounding box center [264, 112] width 176 height 15
drag, startPoint x: 89, startPoint y: 196, endPoint x: 1, endPoint y: 200, distance: 88.1
click at [176, 200] on div "20 px Espaçamento Interno ID HTML contato Classes Html Visível nos dispositivos…" at bounding box center [264, 333] width 176 height 428
click at [1344, 23] on font "Publicar" at bounding box center [1325, 19] width 42 height 15
